Goal: Task Accomplishment & Management: Manage account settings

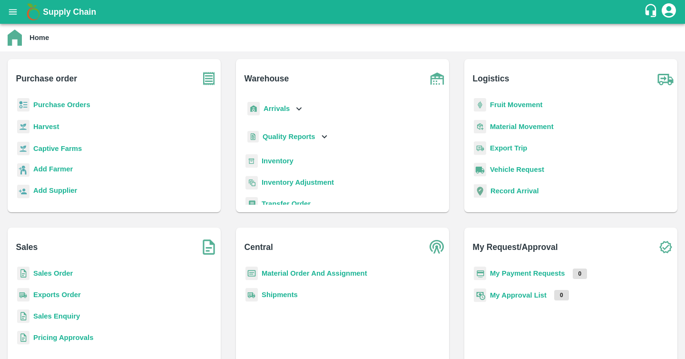
click at [673, 7] on icon "account of current user" at bounding box center [668, 10] width 17 height 17
click at [647, 45] on li "Logout" at bounding box center [687, 50] width 94 height 16
